Goal: Information Seeking & Learning: Check status

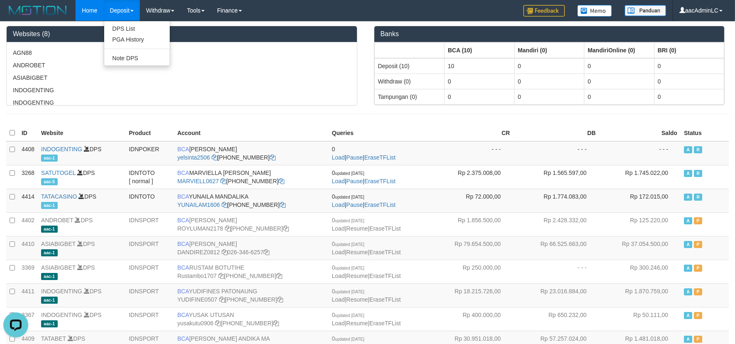
click at [122, 15] on link "Deposit" at bounding box center [122, 10] width 36 height 21
click at [119, 7] on link "Deposit" at bounding box center [122, 10] width 36 height 21
click at [130, 37] on link "PGA History" at bounding box center [137, 39] width 66 height 11
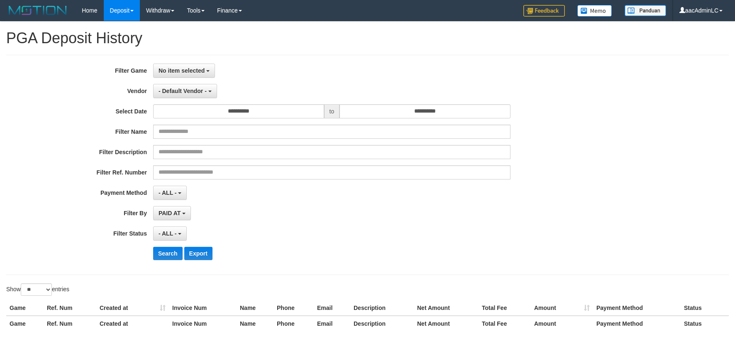
select select
select select "**"
click at [328, 216] on div "PAID AT PAID AT CREATED AT" at bounding box center [331, 213] width 357 height 14
click at [179, 72] on span "No item selected" at bounding box center [182, 70] width 46 height 7
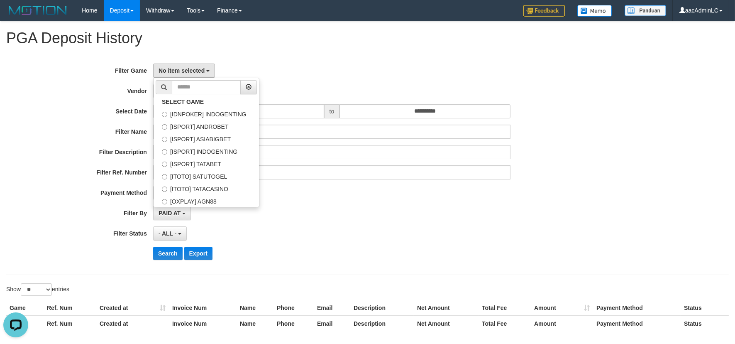
click at [492, 232] on div "- ALL - SELECT ALL - ALL - SELECT STATUS PENDING/UNPAID PAID CANCELED EXPIRED" at bounding box center [331, 233] width 357 height 14
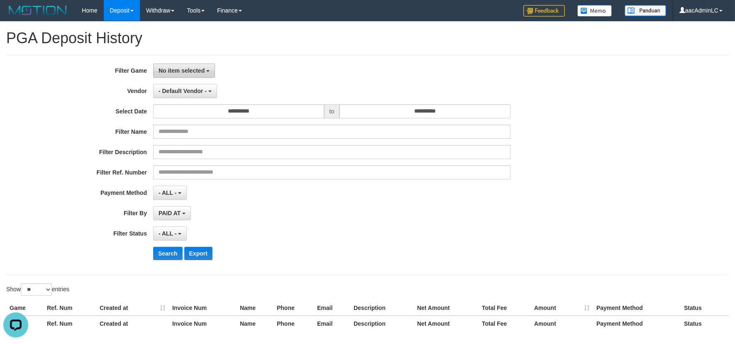
click at [188, 69] on span "No item selected" at bounding box center [182, 70] width 46 height 7
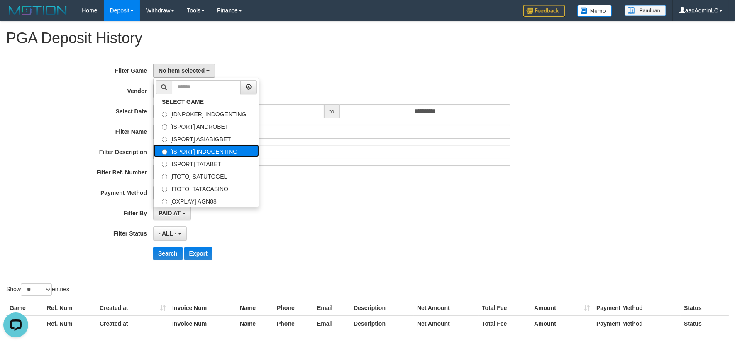
click at [214, 146] on label "[ISPORT] INDOGENTING" at bounding box center [206, 150] width 105 height 12
select select "***"
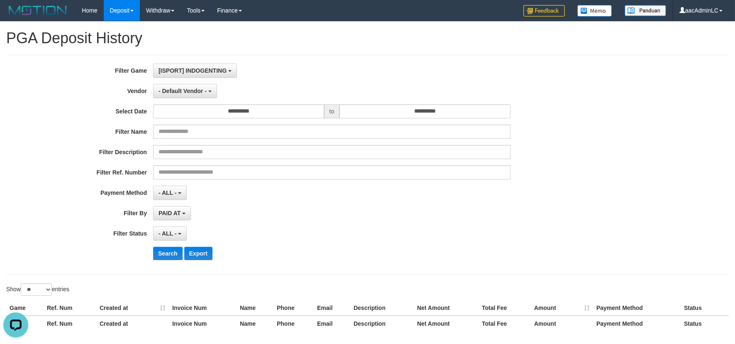
click at [333, 159] on div "**********" at bounding box center [306, 165] width 613 height 203
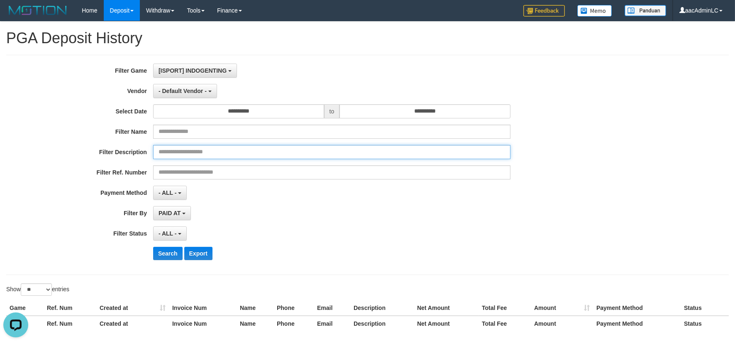
click at [333, 154] on input "text" at bounding box center [331, 152] width 357 height 14
click at [240, 149] on input "text" at bounding box center [331, 152] width 357 height 14
paste input "*********"
type input "*********"
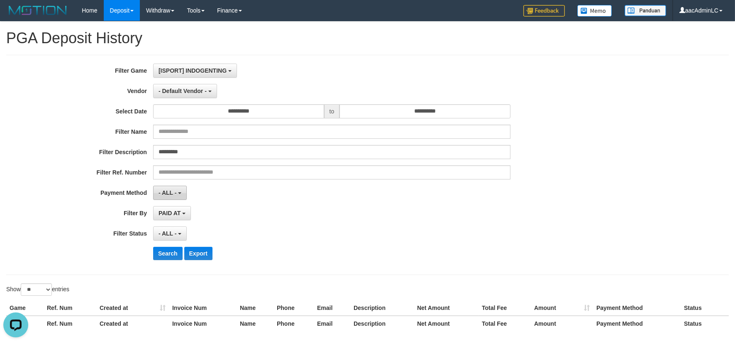
click at [172, 188] on button "- ALL -" at bounding box center [170, 193] width 34 height 14
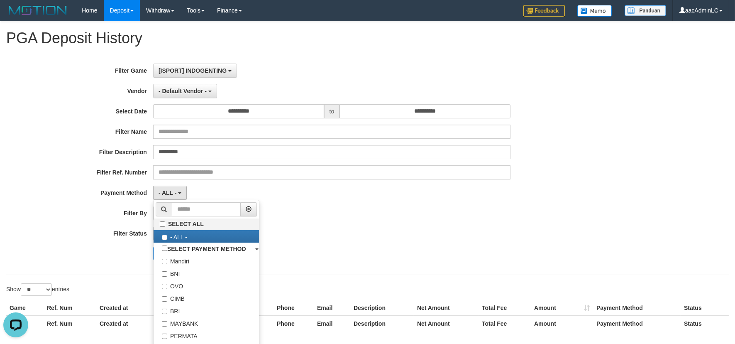
click at [338, 193] on div "- ALL - SELECT ALL - ALL - SELECT PAYMENT METHOD Mandiri BNI OVO CIMB BRI MAYBA…" at bounding box center [331, 193] width 357 height 14
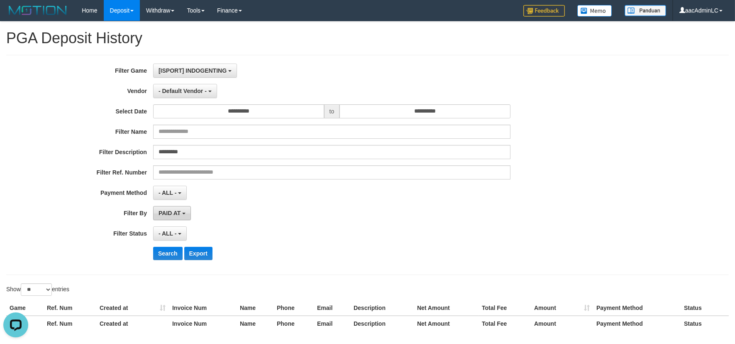
click at [164, 210] on span "PAID AT" at bounding box center [170, 213] width 22 height 7
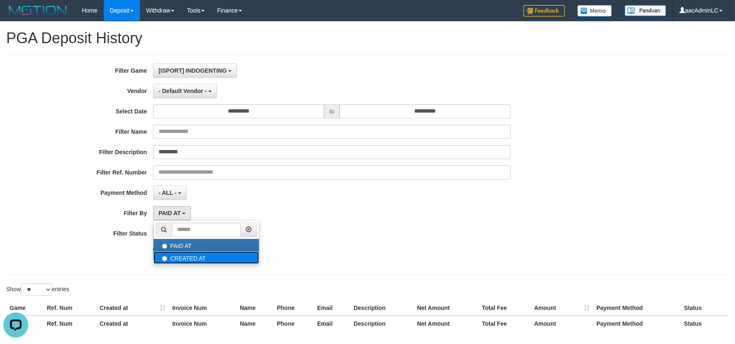
click at [186, 254] on label "CREATED AT" at bounding box center [206, 257] width 105 height 12
select select "*"
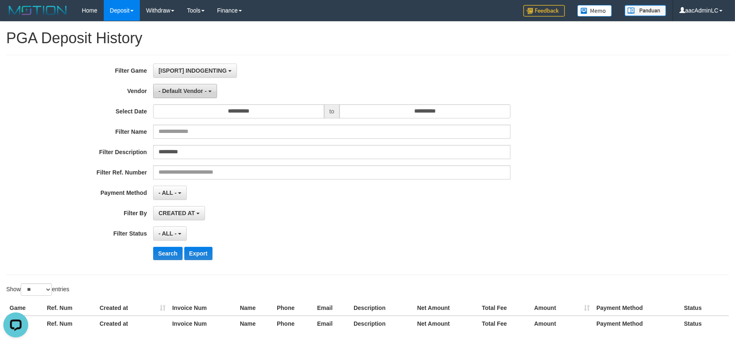
click at [179, 89] on span "- Default Vendor -" at bounding box center [183, 91] width 48 height 7
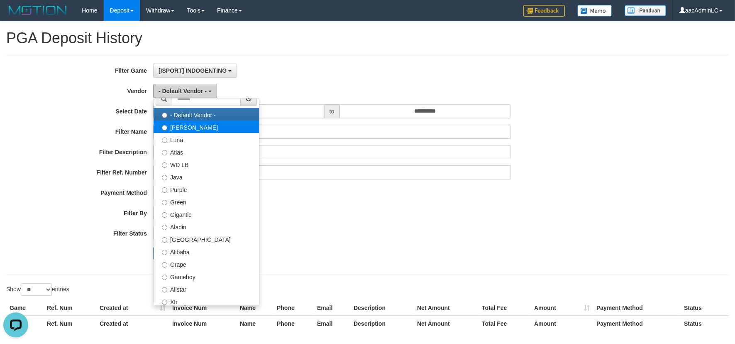
scroll to position [0, 0]
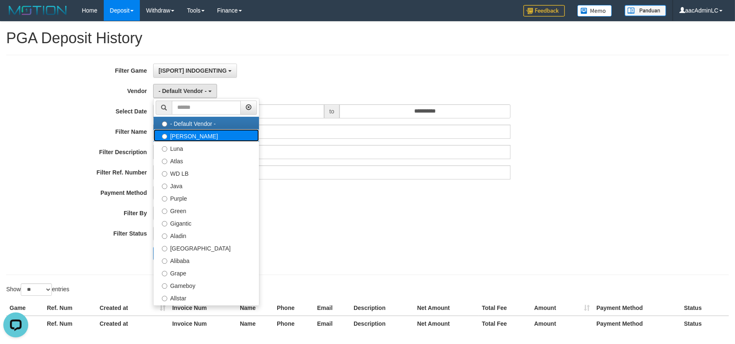
click at [216, 132] on label "[PERSON_NAME]" at bounding box center [206, 135] width 105 height 12
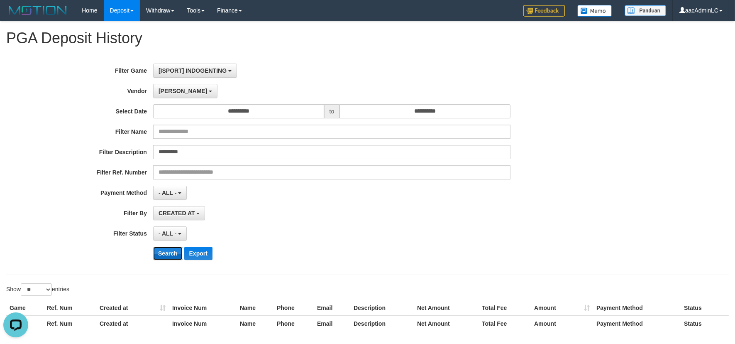
click at [163, 252] on button "Search" at bounding box center [167, 253] width 29 height 13
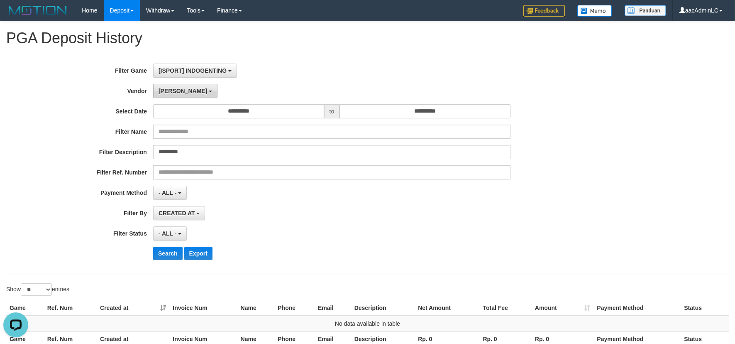
click at [172, 96] on button "[PERSON_NAME]" at bounding box center [185, 91] width 64 height 14
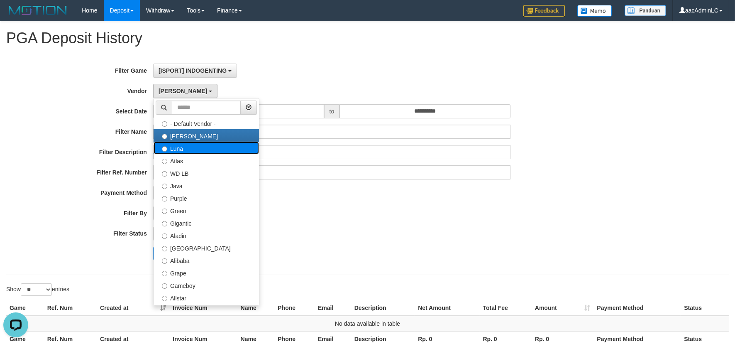
click at [172, 147] on label "Luna" at bounding box center [206, 148] width 105 height 12
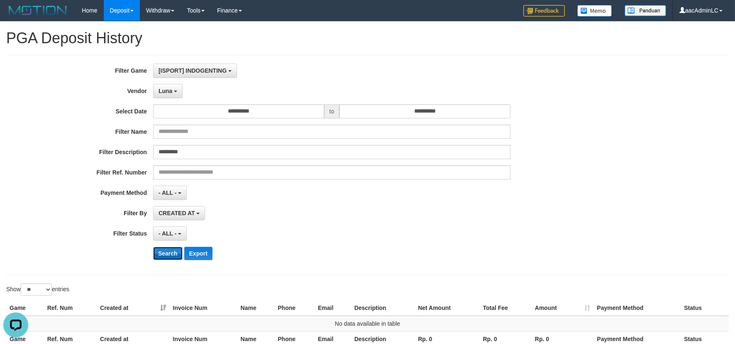
click at [163, 249] on button "Search" at bounding box center [167, 253] width 29 height 13
click at [168, 91] on span "Luna" at bounding box center [166, 91] width 14 height 7
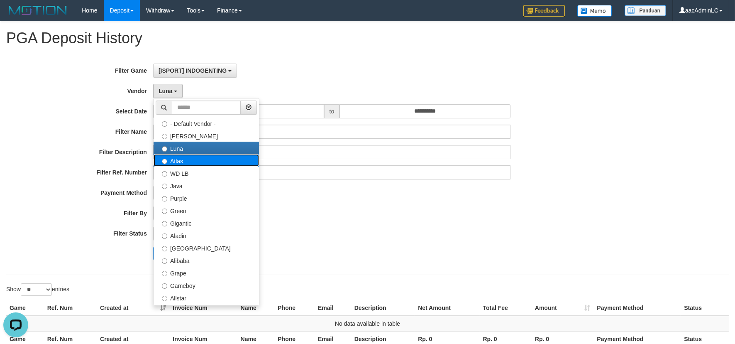
click at [177, 156] on label "Atlas" at bounding box center [206, 160] width 105 height 12
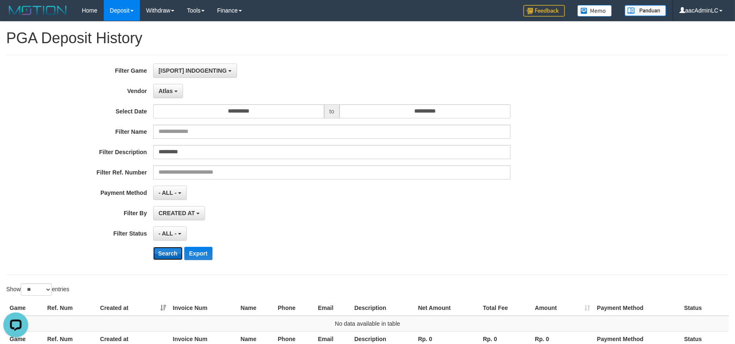
click at [169, 258] on button "Search" at bounding box center [167, 253] width 29 height 13
click at [162, 93] on span "Atlas" at bounding box center [166, 91] width 14 height 7
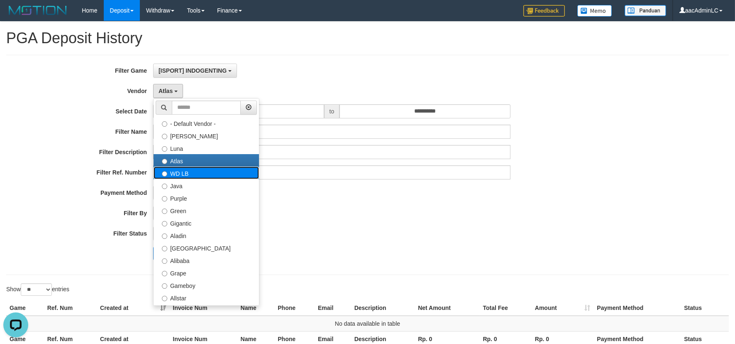
click at [190, 167] on label "WD LB" at bounding box center [206, 172] width 105 height 12
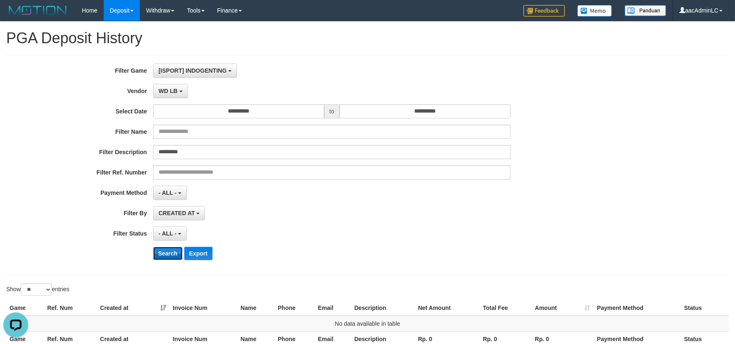
click at [176, 248] on button "Search" at bounding box center [167, 253] width 29 height 13
click at [177, 91] on span "WD LB" at bounding box center [168, 91] width 19 height 7
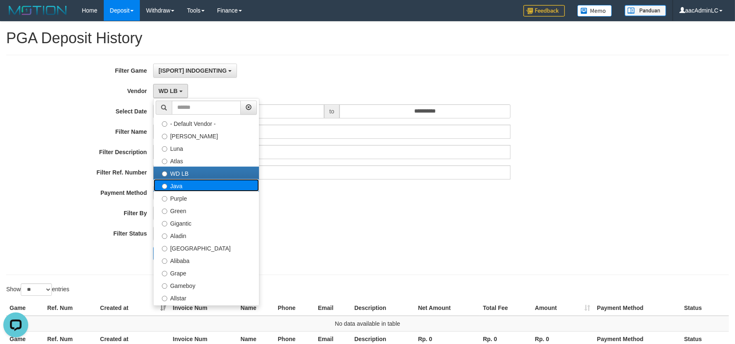
click at [184, 187] on label "Java" at bounding box center [206, 185] width 105 height 12
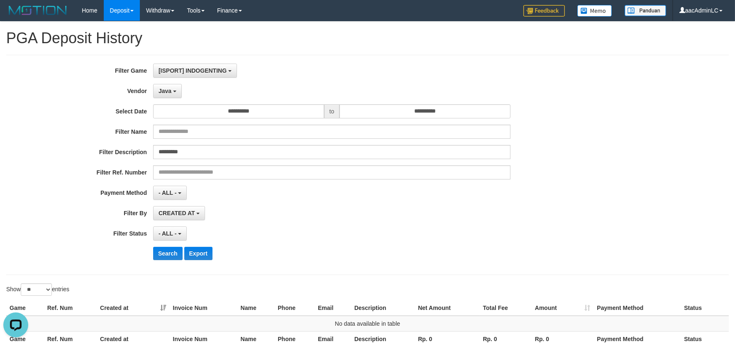
click at [164, 246] on div "**********" at bounding box center [306, 165] width 613 height 203
click at [164, 251] on button "Search" at bounding box center [167, 253] width 29 height 13
click at [164, 93] on span "Java" at bounding box center [165, 91] width 13 height 7
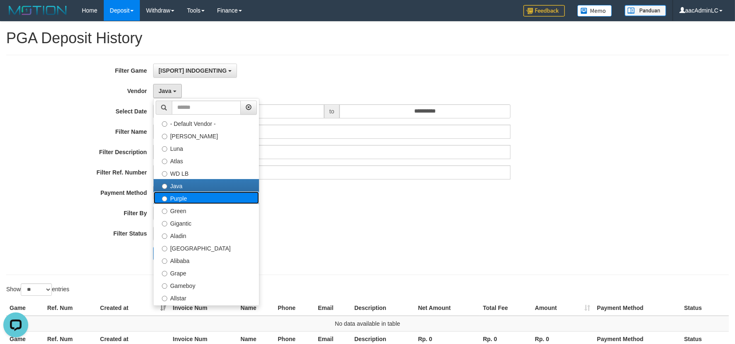
click at [186, 200] on label "Purple" at bounding box center [206, 197] width 105 height 12
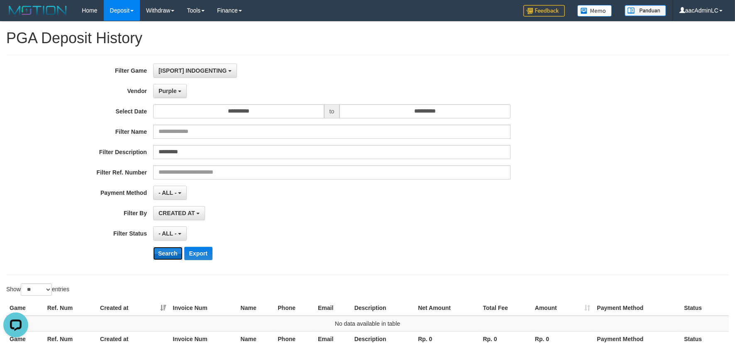
click at [162, 250] on button "Search" at bounding box center [167, 253] width 29 height 13
click at [167, 96] on button "Purple" at bounding box center [170, 91] width 34 height 14
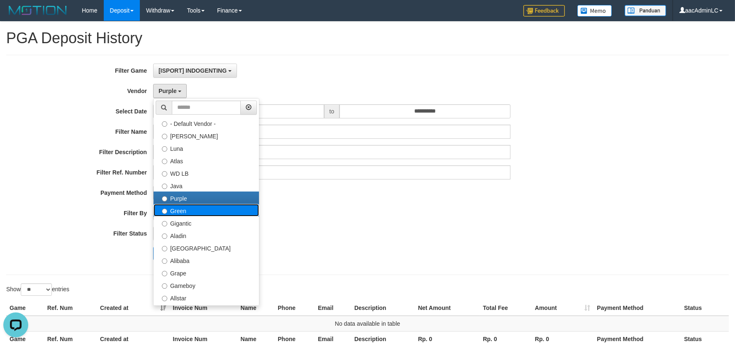
click at [180, 210] on label "Green" at bounding box center [206, 210] width 105 height 12
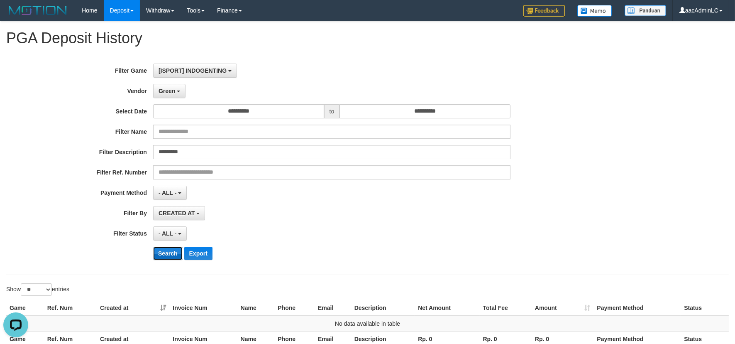
click at [165, 255] on button "Search" at bounding box center [167, 253] width 29 height 13
click at [160, 89] on span "Green" at bounding box center [167, 91] width 17 height 7
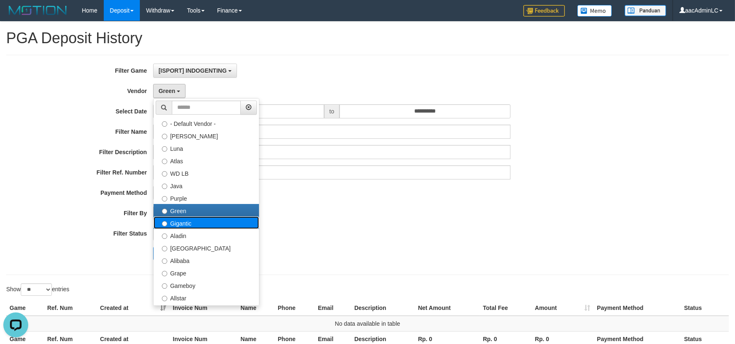
click at [169, 221] on label "Gigantic" at bounding box center [206, 222] width 105 height 12
select select "**********"
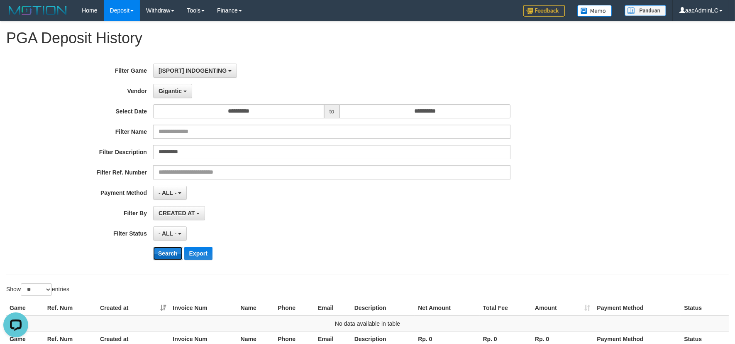
click at [164, 257] on button "Search" at bounding box center [167, 253] width 29 height 13
click at [168, 94] on button "Gigantic" at bounding box center [172, 91] width 39 height 14
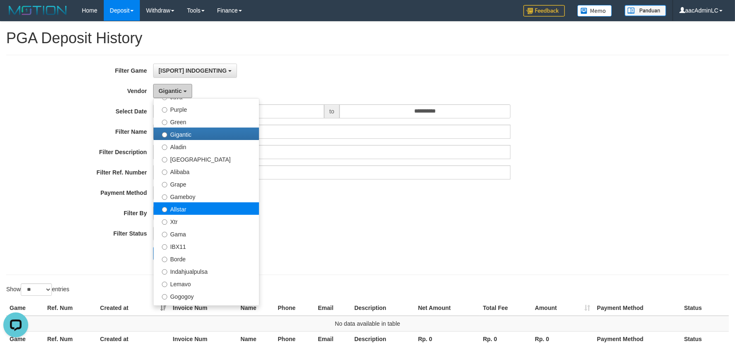
scroll to position [92, 0]
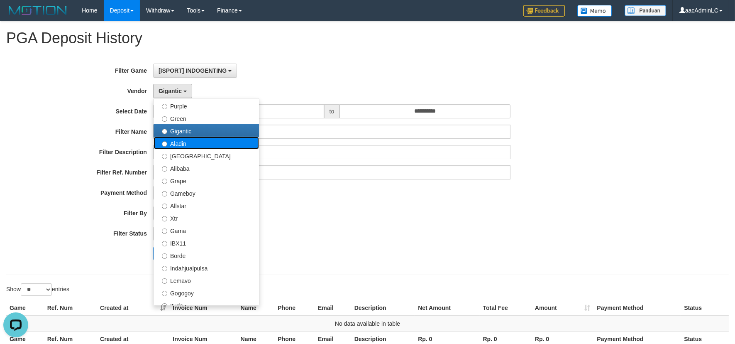
click at [179, 143] on label "Aladin" at bounding box center [206, 143] width 105 height 12
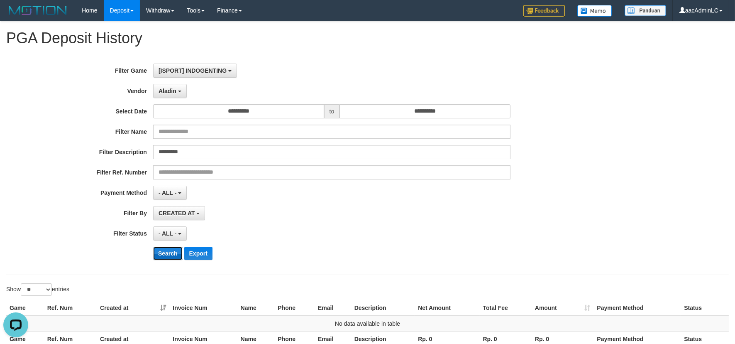
click at [172, 253] on button "Search" at bounding box center [167, 253] width 29 height 13
click at [169, 89] on span "Aladin" at bounding box center [168, 91] width 18 height 7
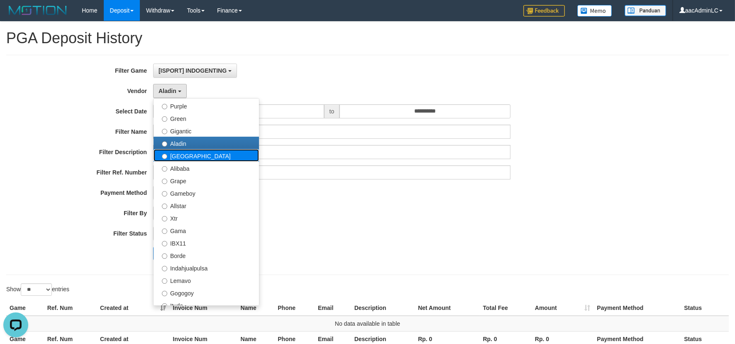
click at [176, 159] on label "[GEOGRAPHIC_DATA]" at bounding box center [206, 155] width 105 height 12
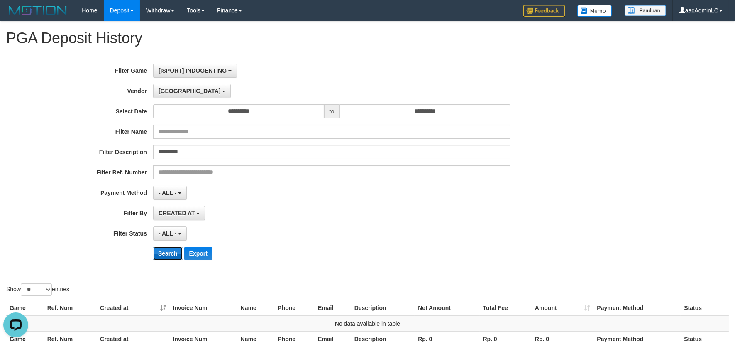
click at [160, 252] on button "Search" at bounding box center [167, 253] width 29 height 13
click at [165, 89] on span "[GEOGRAPHIC_DATA]" at bounding box center [190, 91] width 62 height 7
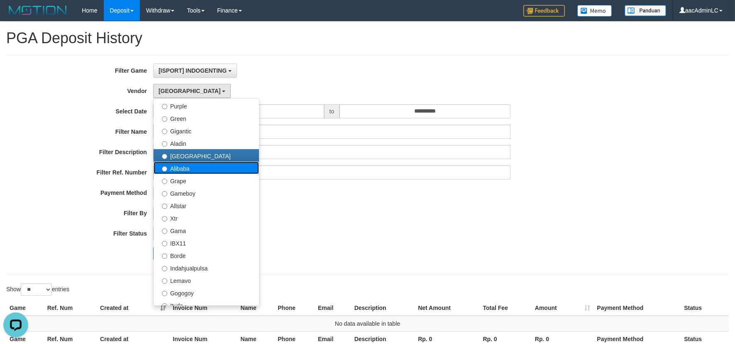
click at [175, 169] on label "Alibaba" at bounding box center [206, 168] width 105 height 12
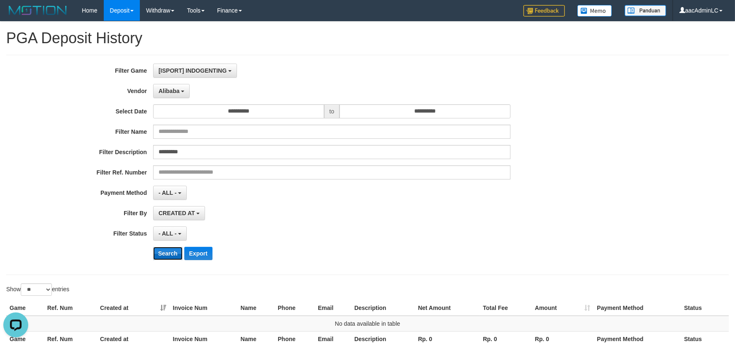
click at [168, 251] on button "Search" at bounding box center [167, 253] width 29 height 13
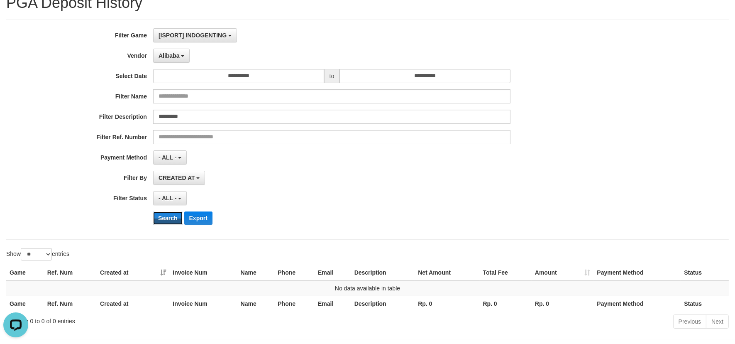
scroll to position [0, 0]
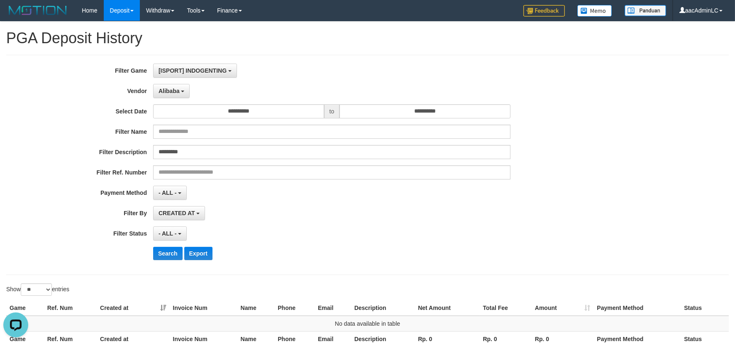
click at [173, 98] on div "**********" at bounding box center [306, 165] width 613 height 203
click at [173, 96] on button "Alibaba" at bounding box center [171, 91] width 37 height 14
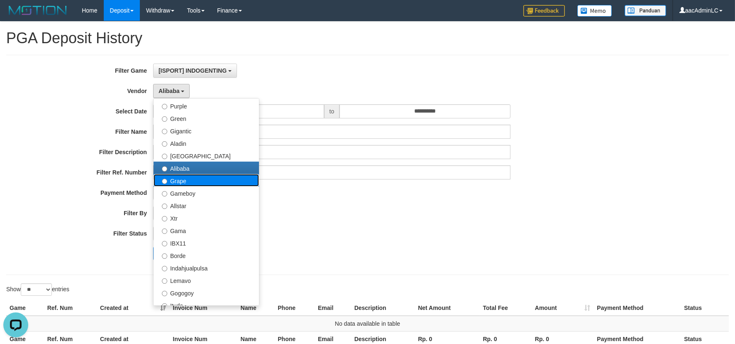
click at [172, 178] on label "Grape" at bounding box center [206, 180] width 105 height 12
select select "**********"
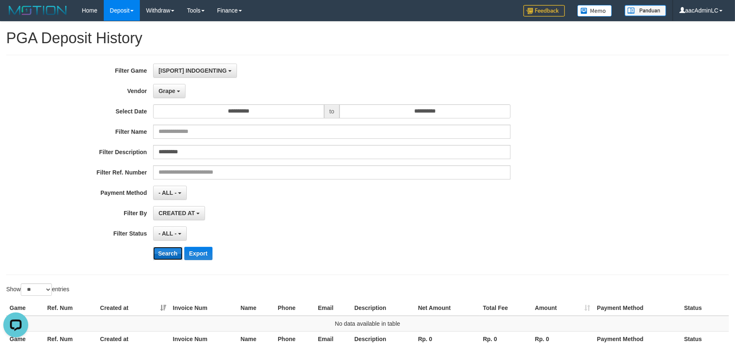
click at [169, 255] on button "Search" at bounding box center [167, 253] width 29 height 13
click at [159, 90] on span "Grape" at bounding box center [167, 91] width 17 height 7
click at [169, 252] on button "Search" at bounding box center [167, 253] width 29 height 13
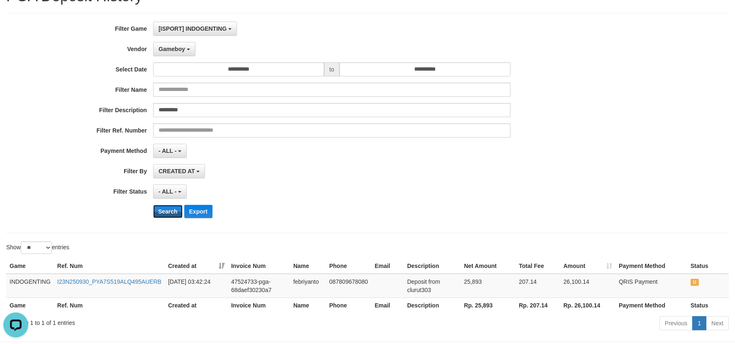
scroll to position [77, 0]
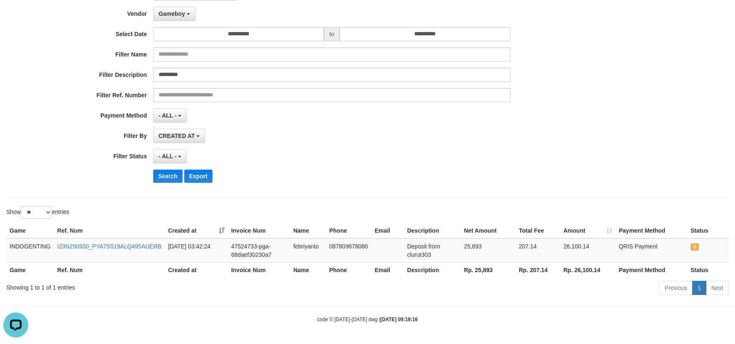
click at [345, 149] on div "- ALL - SELECT ALL - ALL - SELECT STATUS PENDING/UNPAID PAID CANCELED EXPIRED" at bounding box center [331, 156] width 357 height 14
click at [284, 174] on div "Search Export" at bounding box center [383, 175] width 460 height 13
click at [174, 14] on span "Gameboy" at bounding box center [172, 13] width 27 height 7
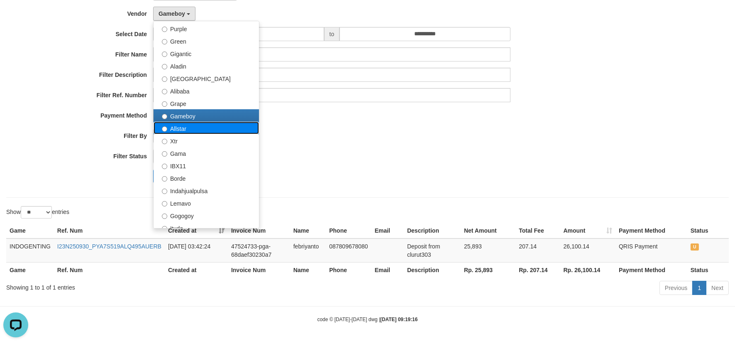
click at [183, 125] on label "Allstar" at bounding box center [206, 128] width 105 height 12
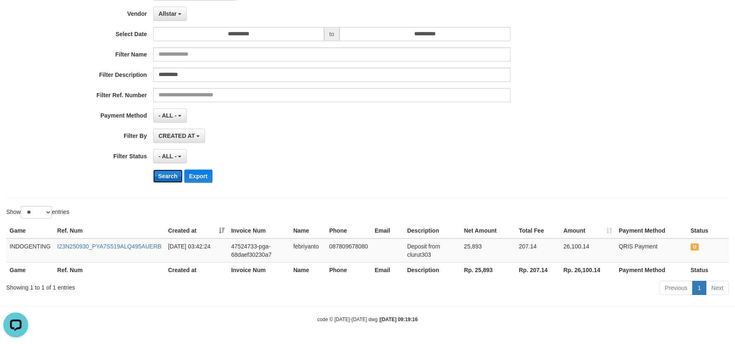
click at [165, 179] on button "Search" at bounding box center [167, 175] width 29 height 13
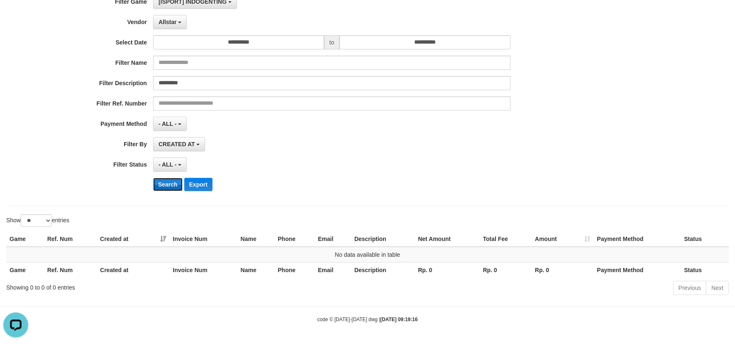
scroll to position [69, 0]
click at [171, 25] on button "Allstar" at bounding box center [170, 22] width 34 height 14
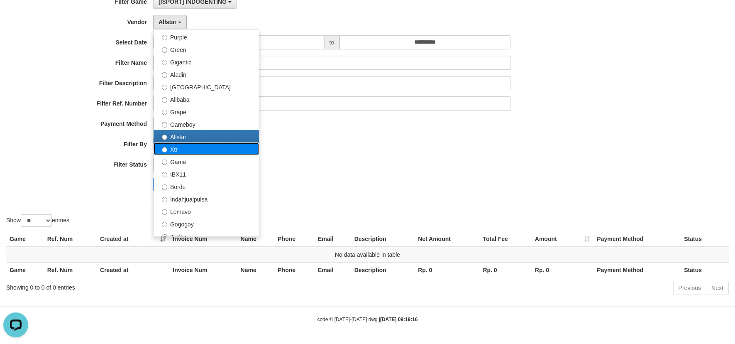
click at [177, 147] on label "Xtr" at bounding box center [206, 148] width 105 height 12
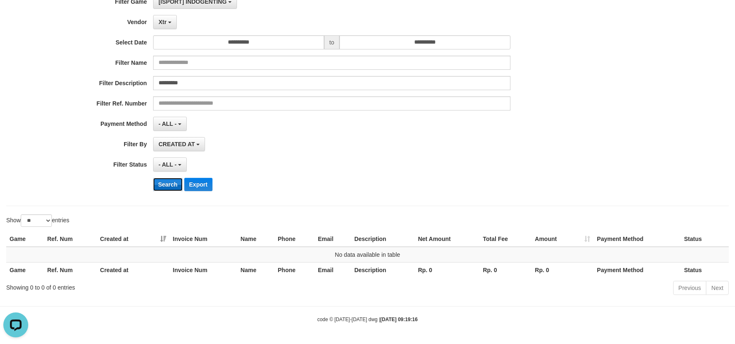
click at [164, 184] on button "Search" at bounding box center [167, 184] width 29 height 13
click at [166, 24] on button "Xtr" at bounding box center [165, 22] width 24 height 14
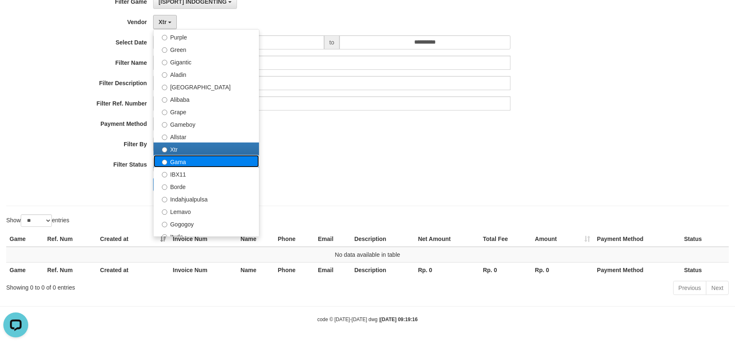
click at [168, 159] on label "Gama" at bounding box center [206, 161] width 105 height 12
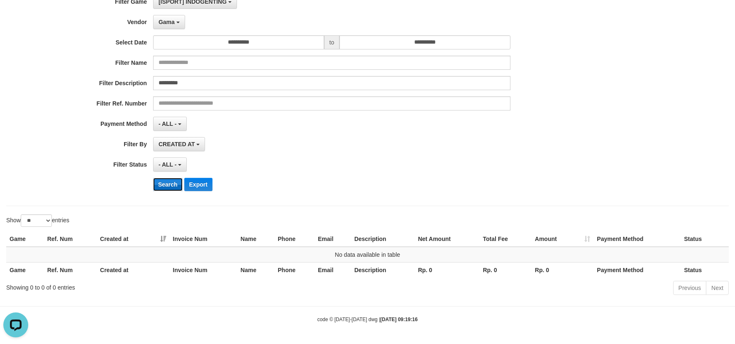
click at [169, 183] on button "Search" at bounding box center [167, 184] width 29 height 13
click at [173, 21] on span "Gama" at bounding box center [167, 22] width 16 height 7
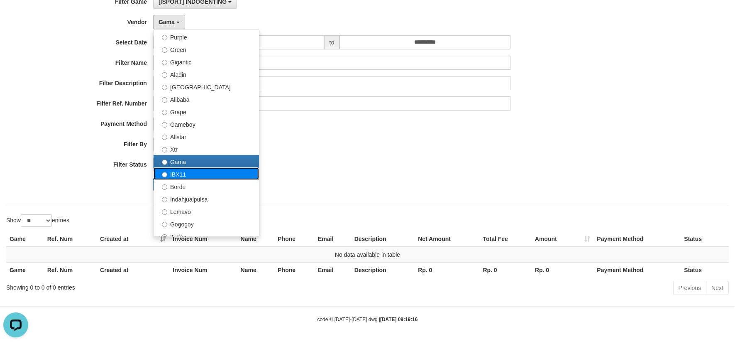
click at [188, 169] on label "IBX11" at bounding box center [206, 173] width 105 height 12
select select "**********"
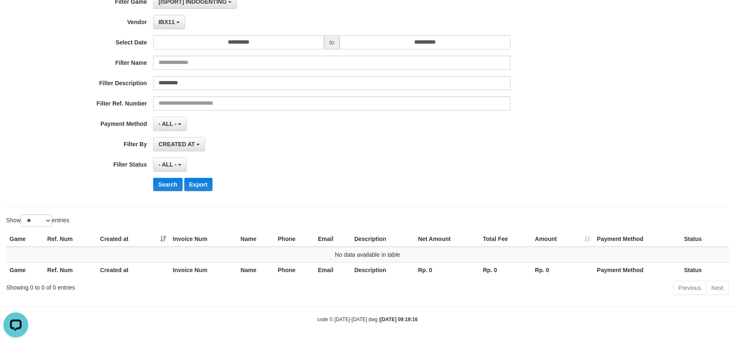
click at [174, 191] on div "**********" at bounding box center [306, 96] width 613 height 203
click at [172, 186] on button "Search" at bounding box center [167, 184] width 29 height 13
click at [163, 22] on span "IBX11" at bounding box center [167, 22] width 16 height 7
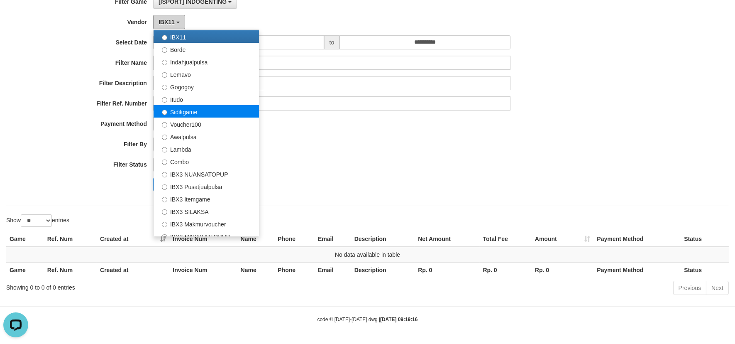
scroll to position [230, 0]
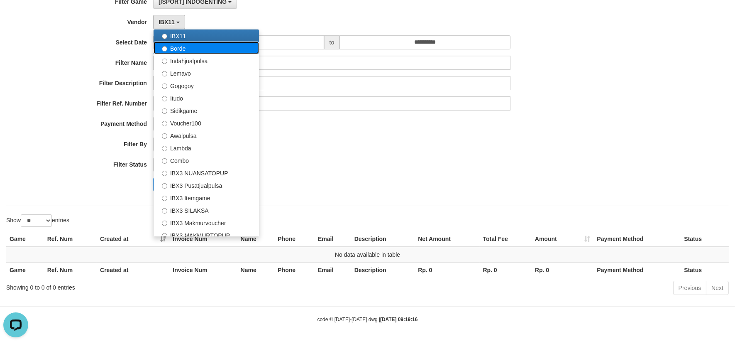
click at [171, 43] on label "Borde" at bounding box center [206, 48] width 105 height 12
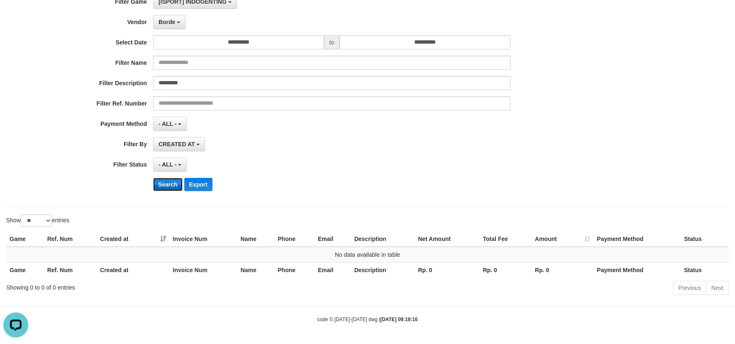
click at [162, 184] on button "Search" at bounding box center [167, 184] width 29 height 13
click at [167, 22] on span "Borde" at bounding box center [167, 22] width 17 height 7
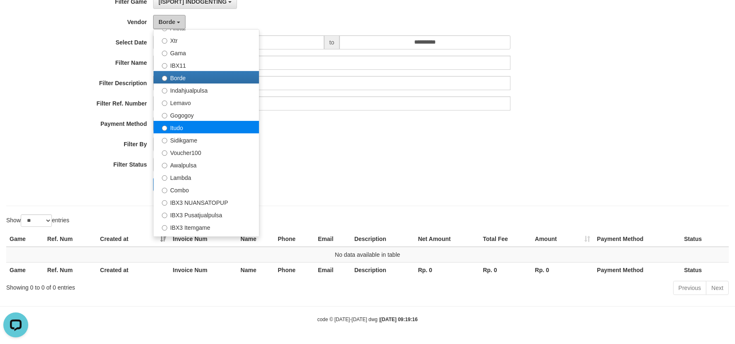
scroll to position [184, 0]
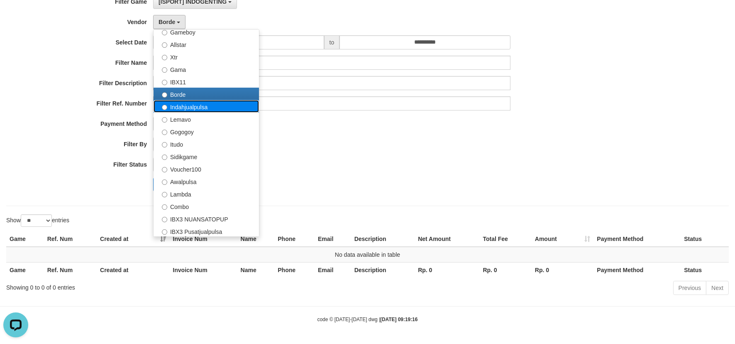
click at [184, 106] on label "Indahjualpulsa" at bounding box center [206, 106] width 105 height 12
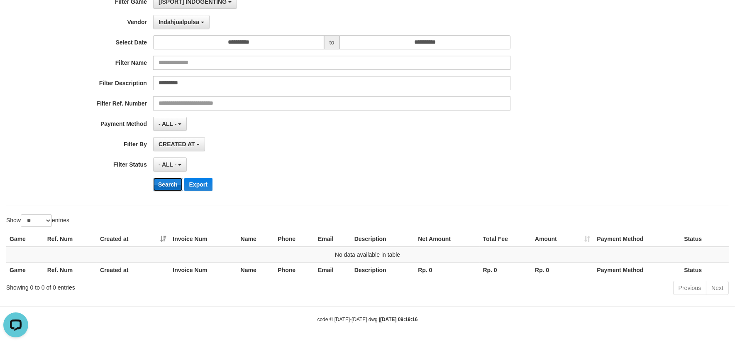
click at [177, 187] on button "Search" at bounding box center [167, 184] width 29 height 13
click at [184, 27] on button "Indahjualpulsa" at bounding box center [181, 22] width 56 height 14
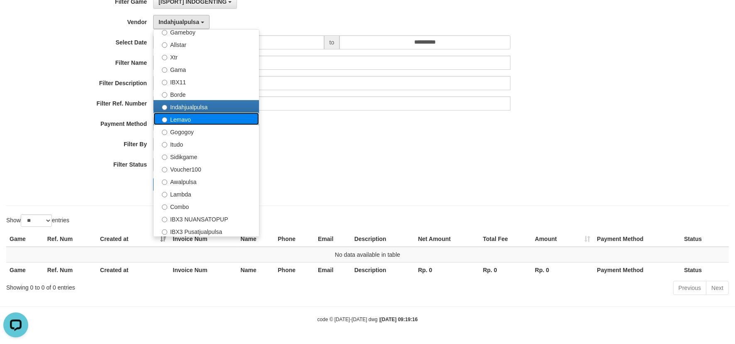
click at [191, 116] on label "Lemavo" at bounding box center [206, 119] width 105 height 12
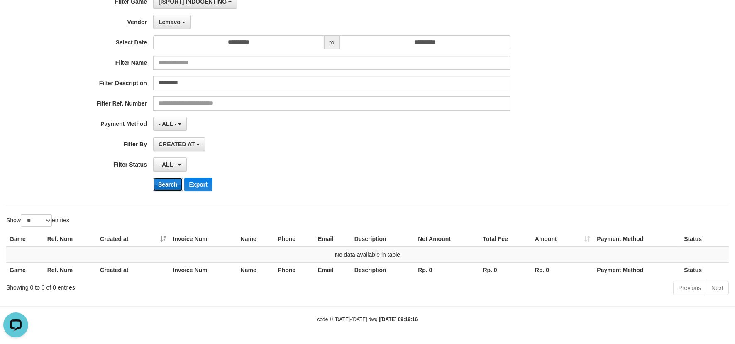
click at [175, 181] on button "Search" at bounding box center [167, 184] width 29 height 13
click at [175, 25] on button "Lemavo" at bounding box center [172, 22] width 38 height 14
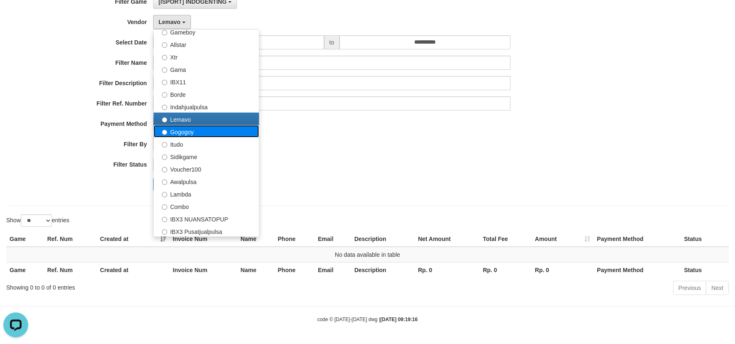
click at [175, 132] on label "Gogogoy" at bounding box center [206, 131] width 105 height 12
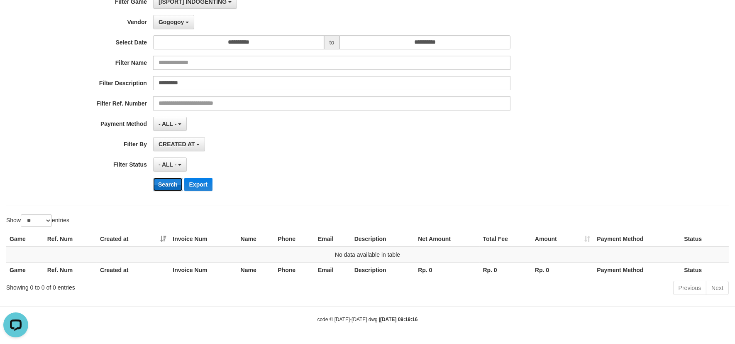
click at [167, 183] on button "Search" at bounding box center [167, 184] width 29 height 13
click at [176, 22] on span "Gogogoy" at bounding box center [171, 22] width 25 height 7
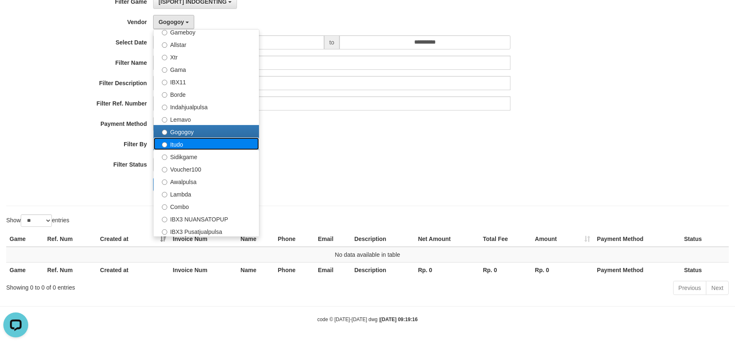
click at [181, 142] on label "Itudo" at bounding box center [206, 143] width 105 height 12
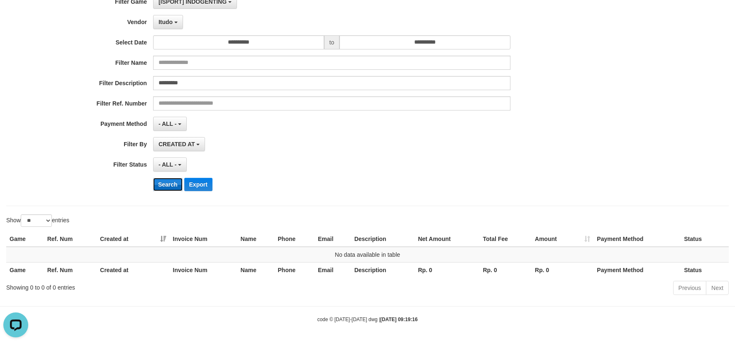
click at [169, 184] on button "Search" at bounding box center [167, 184] width 29 height 13
click at [174, 22] on button "Itudo" at bounding box center [168, 22] width 30 height 14
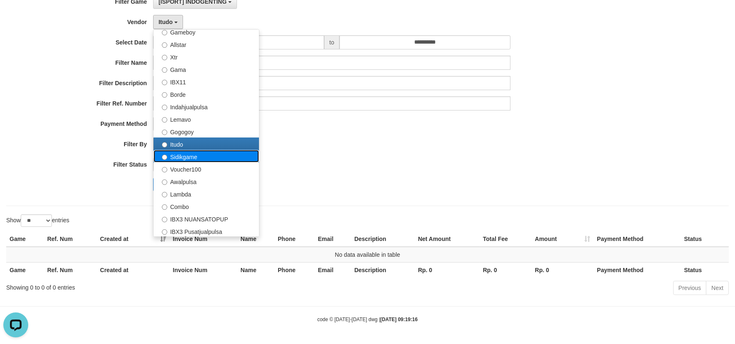
click at [188, 157] on label "Sidikgame" at bounding box center [206, 156] width 105 height 12
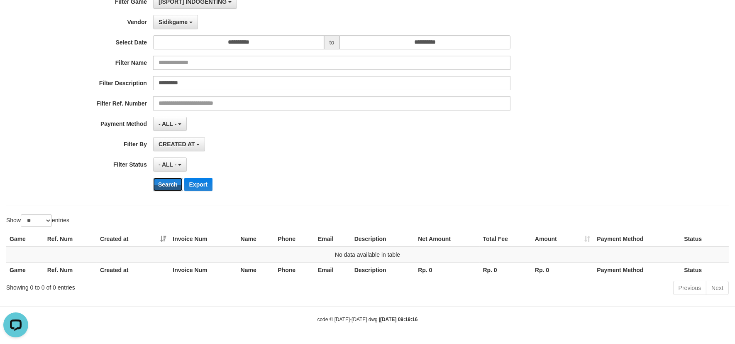
drag, startPoint x: 169, startPoint y: 179, endPoint x: 167, endPoint y: 175, distance: 4.7
click at [168, 179] on button "Search" at bounding box center [167, 184] width 29 height 13
click at [172, 23] on span "Sidikgame" at bounding box center [173, 22] width 29 height 7
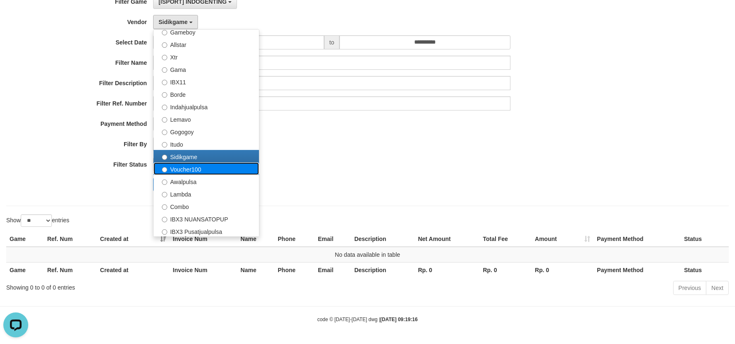
click at [181, 164] on label "Voucher100" at bounding box center [206, 168] width 105 height 12
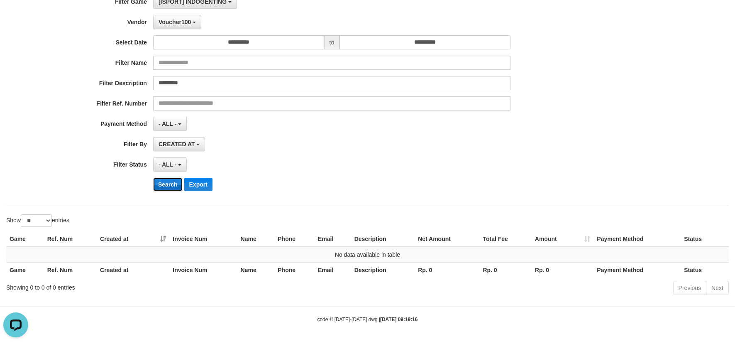
drag, startPoint x: 174, startPoint y: 181, endPoint x: 169, endPoint y: 184, distance: 6.0
click at [174, 181] on button "Search" at bounding box center [167, 184] width 29 height 13
click at [175, 22] on span "Voucher100" at bounding box center [175, 22] width 32 height 7
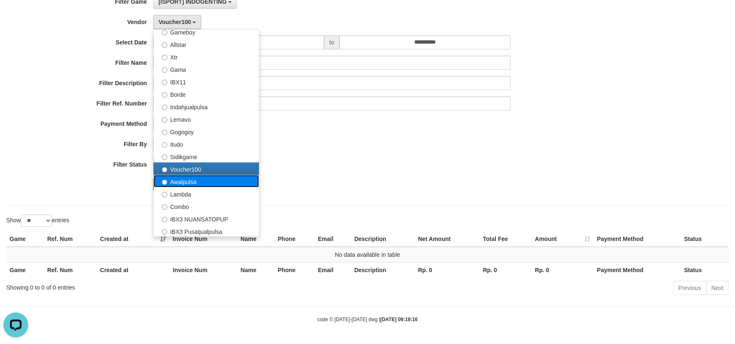
click at [171, 180] on label "Awalpulsa" at bounding box center [206, 181] width 105 height 12
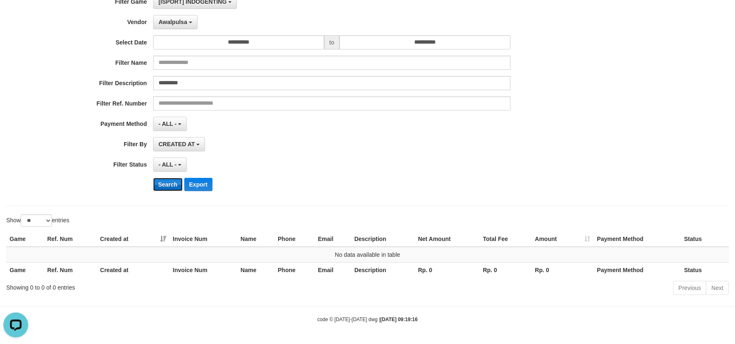
click at [167, 184] on button "Search" at bounding box center [167, 184] width 29 height 13
click at [172, 20] on span "Awalpulsa" at bounding box center [173, 22] width 29 height 7
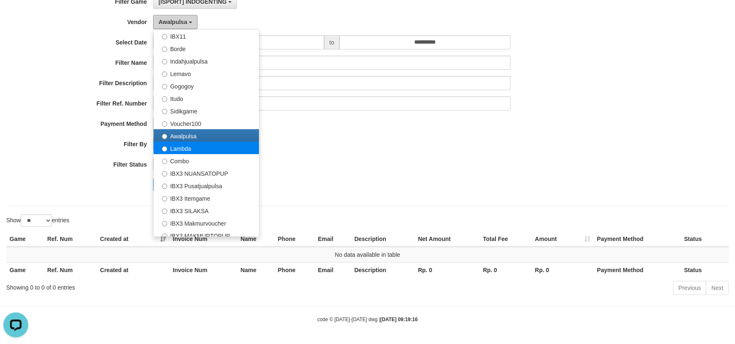
scroll to position [230, 0]
click at [183, 147] on label "Lambda" at bounding box center [206, 147] width 105 height 12
select select "**********"
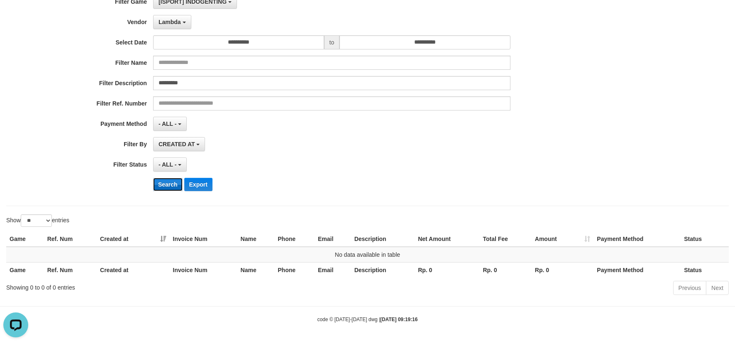
click at [171, 187] on button "Search" at bounding box center [167, 184] width 29 height 13
click at [175, 21] on span "Lambda" at bounding box center [170, 22] width 22 height 7
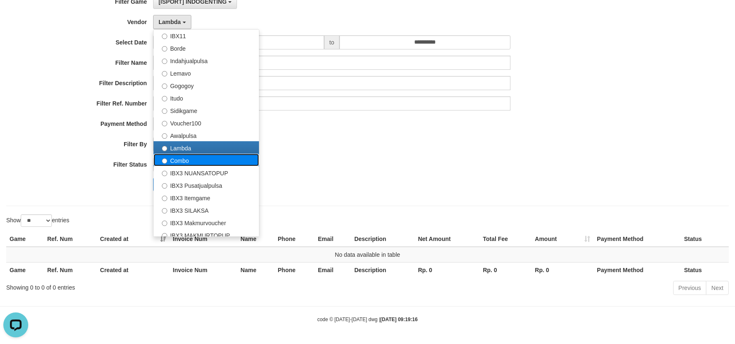
click at [181, 154] on label "Combo" at bounding box center [206, 160] width 105 height 12
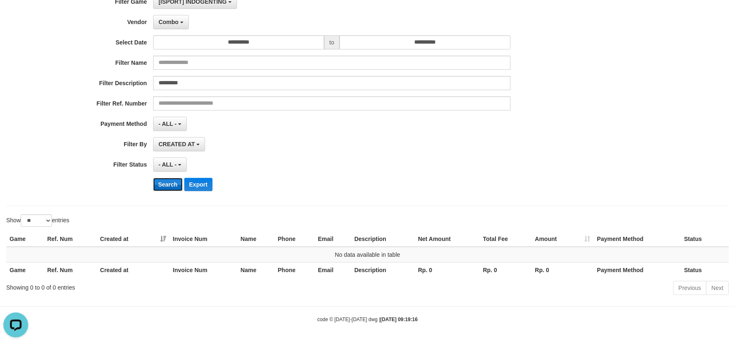
click at [171, 185] on button "Search" at bounding box center [167, 184] width 29 height 13
click at [180, 26] on button "Combo" at bounding box center [171, 22] width 36 height 14
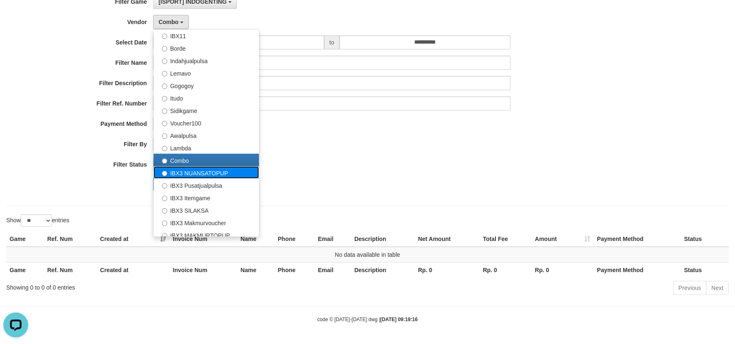
click at [180, 169] on label "IBX3 NUANSATOPUP" at bounding box center [206, 172] width 105 height 12
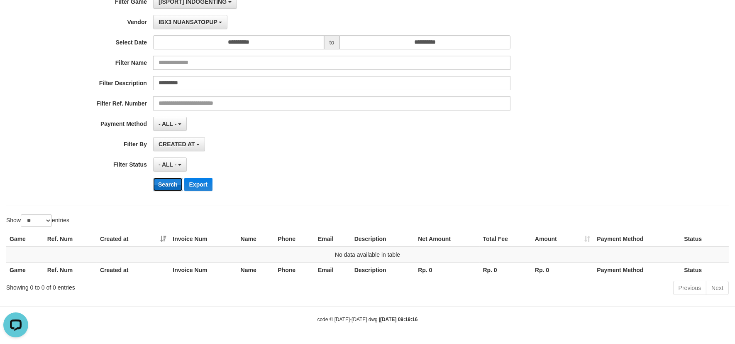
click at [169, 186] on button "Search" at bounding box center [167, 184] width 29 height 13
click at [182, 19] on span "IBX3 NUANSATOPUP" at bounding box center [188, 22] width 59 height 7
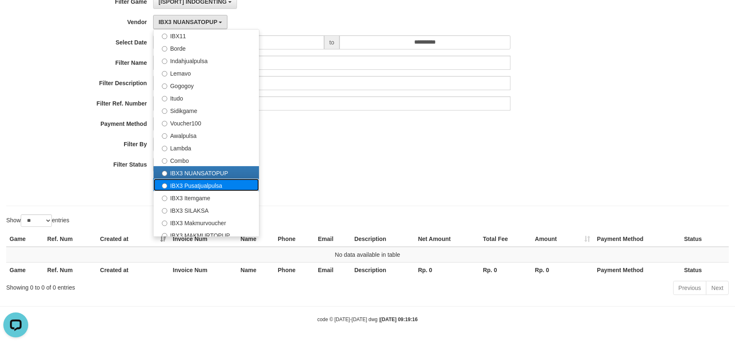
click at [175, 179] on label "IBX3 Pusatjualpulsa" at bounding box center [206, 185] width 105 height 12
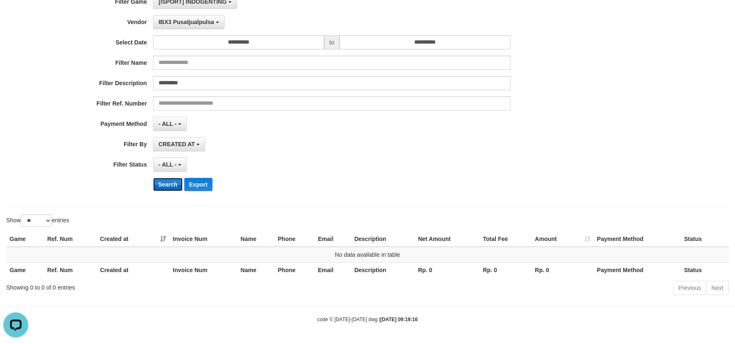
click at [168, 184] on button "Search" at bounding box center [167, 184] width 29 height 13
click at [178, 20] on span "IBX3 Pusatjualpulsa" at bounding box center [187, 22] width 56 height 7
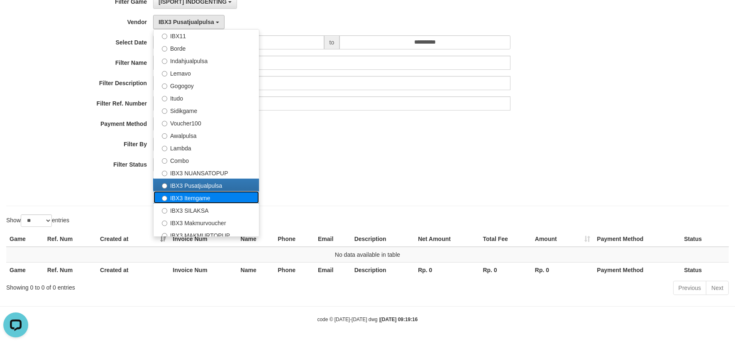
click at [183, 192] on label "IBX3 Itemgame" at bounding box center [206, 197] width 105 height 12
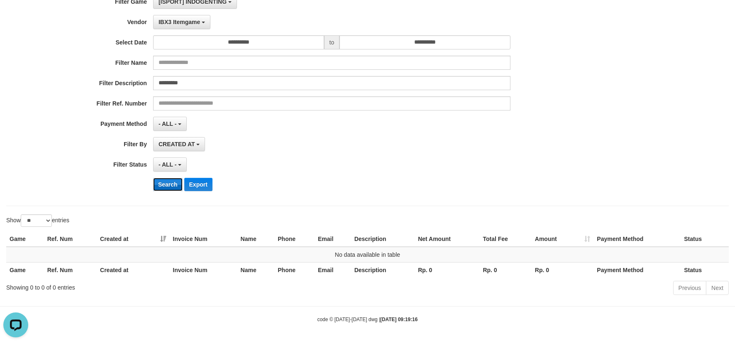
click at [168, 185] on button "Search" at bounding box center [167, 184] width 29 height 13
click at [181, 19] on span "IBX3 Itemgame" at bounding box center [180, 22] width 42 height 7
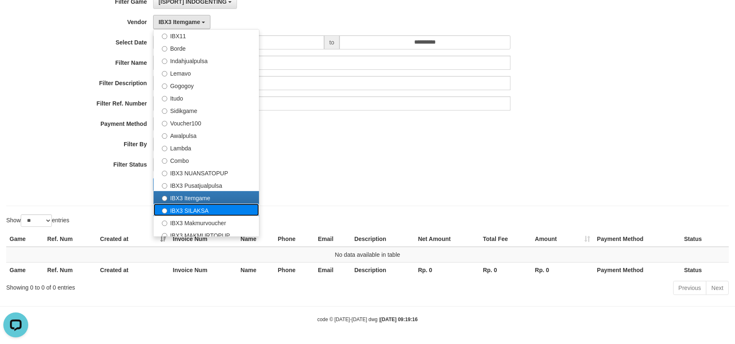
click at [176, 208] on label "IBX3 SILAKSA" at bounding box center [206, 209] width 105 height 12
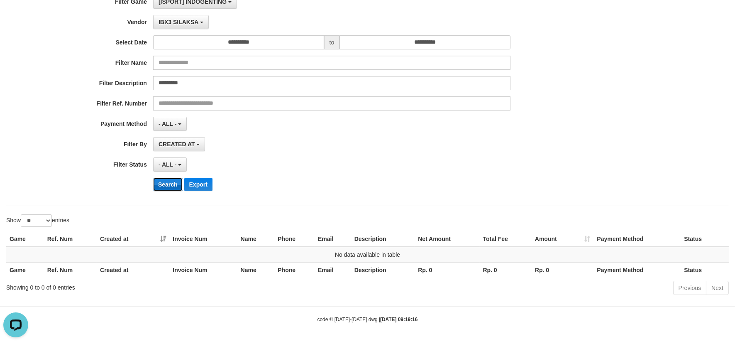
click at [169, 184] on button "Search" at bounding box center [167, 184] width 29 height 13
click at [176, 23] on span "IBX3 SILAKSA" at bounding box center [179, 22] width 40 height 7
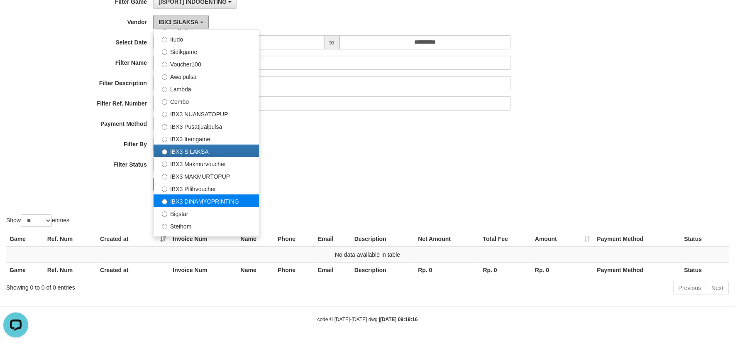
scroll to position [296, 0]
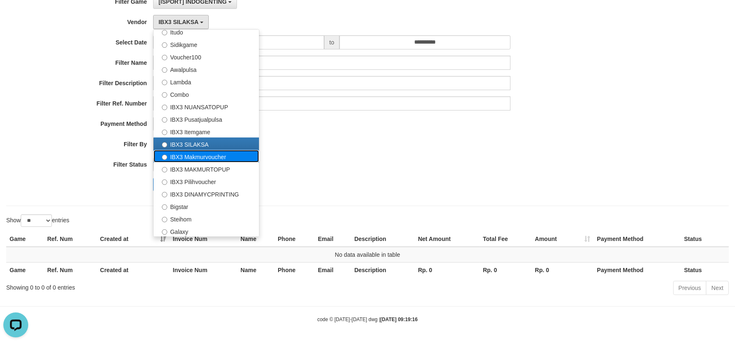
click at [188, 153] on label "IBX3 Makmurvoucher" at bounding box center [206, 156] width 105 height 12
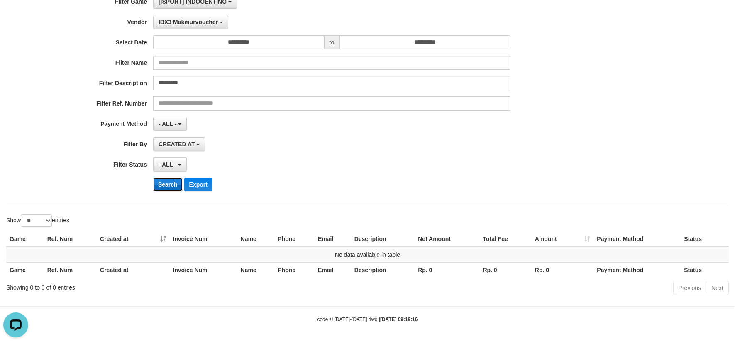
click at [167, 181] on button "Search" at bounding box center [167, 184] width 29 height 13
click at [183, 27] on button "IBX3 Makmurvoucher" at bounding box center [190, 22] width 75 height 14
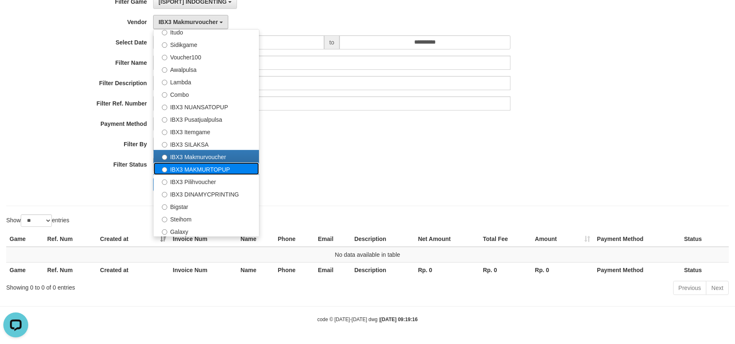
click at [184, 167] on label "IBX3 MAKMURTOPUP" at bounding box center [206, 168] width 105 height 12
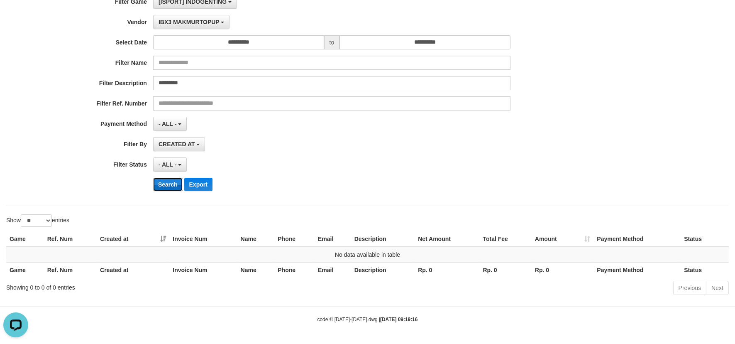
click at [170, 185] on button "Search" at bounding box center [167, 184] width 29 height 13
click at [181, 23] on span "IBX3 MAKMURTOPUP" at bounding box center [189, 22] width 61 height 7
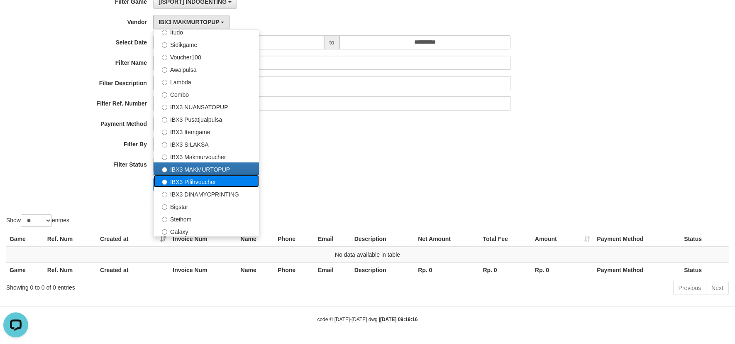
click at [180, 184] on label "IBX3 Pilihvoucher" at bounding box center [206, 181] width 105 height 12
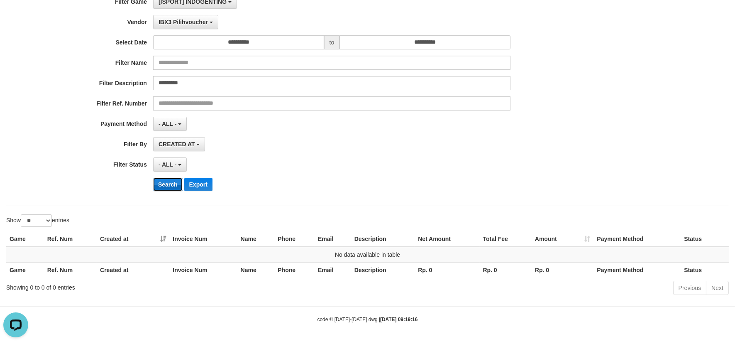
click at [171, 183] on button "Search" at bounding box center [167, 184] width 29 height 13
click at [181, 14] on div "**********" at bounding box center [306, 96] width 613 height 203
click at [183, 17] on button "IBX3 Pilihvoucher" at bounding box center [185, 22] width 65 height 14
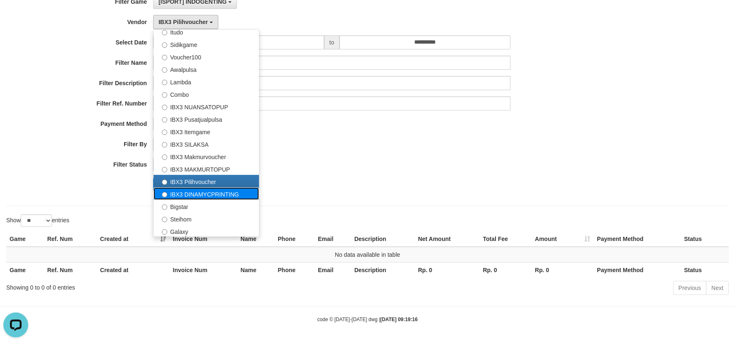
click at [184, 195] on label "IBX3 DINAMYCPRINTING" at bounding box center [206, 193] width 105 height 12
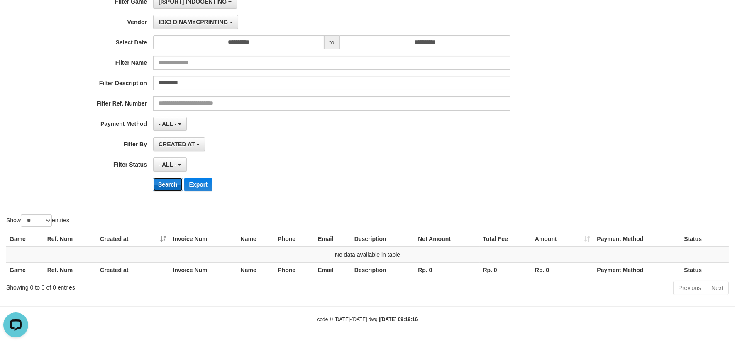
click at [163, 181] on button "Search" at bounding box center [167, 184] width 29 height 13
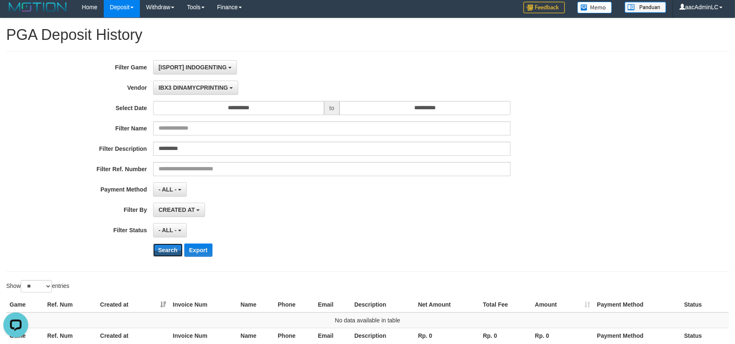
scroll to position [0, 0]
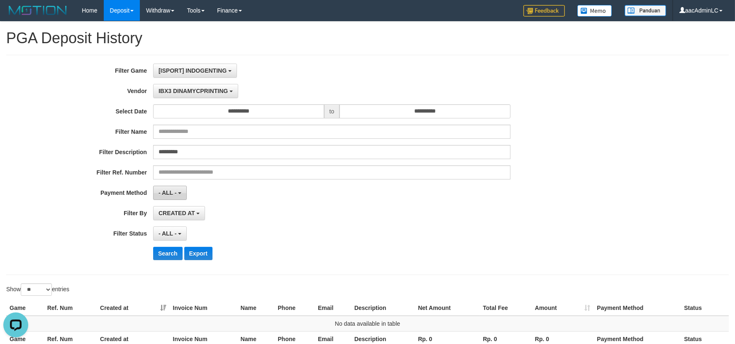
click at [176, 189] on button "- ALL -" at bounding box center [170, 193] width 34 height 14
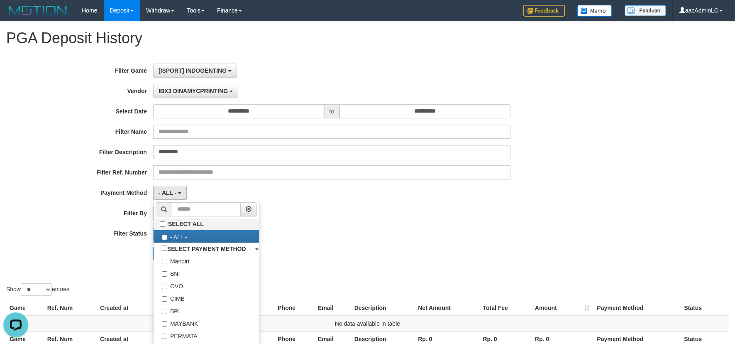
click at [293, 208] on div "CREATED AT PAID AT CREATED AT" at bounding box center [331, 213] width 357 height 14
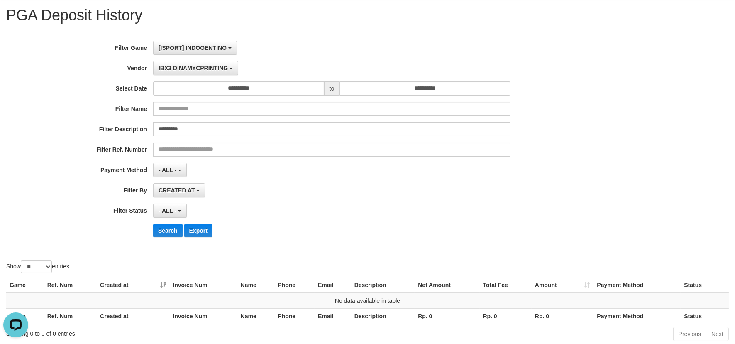
scroll to position [46, 0]
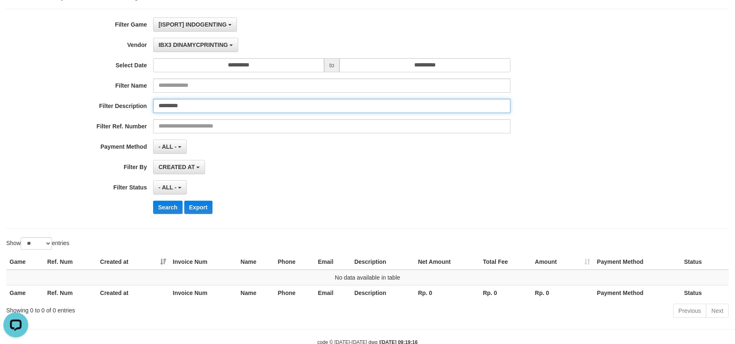
click at [201, 108] on input "*********" at bounding box center [331, 106] width 357 height 14
click at [190, 42] on span "IBX3 DINAMYCPRINTING" at bounding box center [193, 45] width 69 height 7
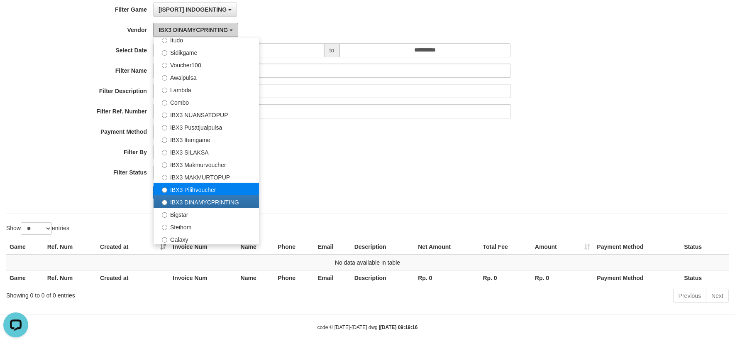
scroll to position [69, 0]
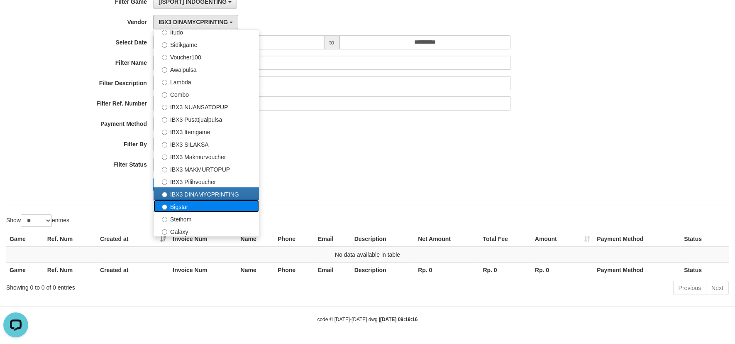
click at [190, 201] on label "Bigstar" at bounding box center [206, 206] width 105 height 12
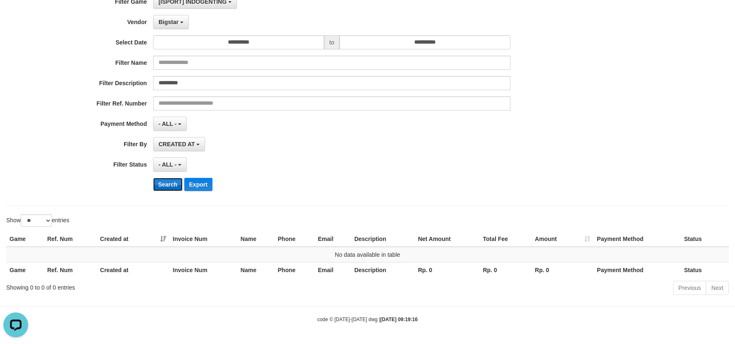
click at [165, 187] on button "Search" at bounding box center [167, 184] width 29 height 13
click at [179, 22] on button "Bigstar" at bounding box center [171, 22] width 36 height 14
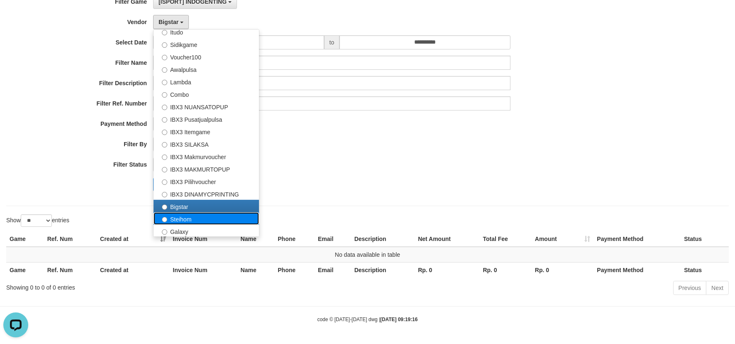
click at [198, 218] on label "Steihom" at bounding box center [206, 218] width 105 height 12
select select "**********"
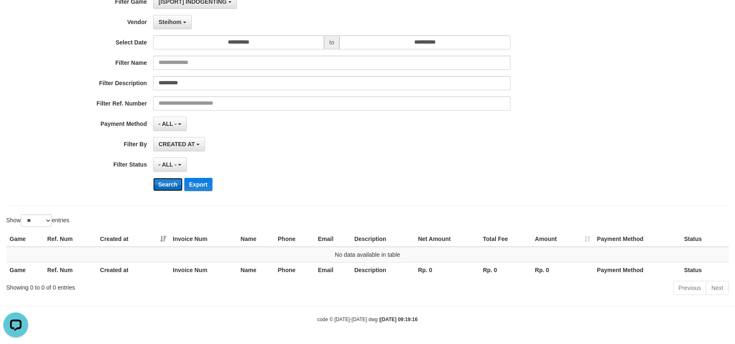
click at [167, 181] on button "Search" at bounding box center [167, 184] width 29 height 13
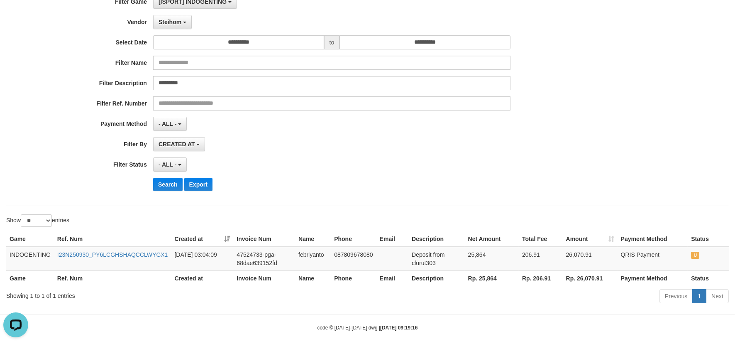
click at [284, 164] on div "- ALL - SELECT ALL - ALL - SELECT STATUS PENDING/UNPAID PAID CANCELED EXPIRED" at bounding box center [331, 164] width 357 height 14
click at [466, 172] on div "**********" at bounding box center [306, 96] width 613 height 203
click at [15, 323] on icon "Open LiveChat chat widget" at bounding box center [16, 323] width 8 height 5
click at [490, 171] on div "- ALL - SELECT ALL - ALL - SELECT STATUS PENDING/UNPAID PAID CANCELED EXPIRED" at bounding box center [331, 164] width 357 height 14
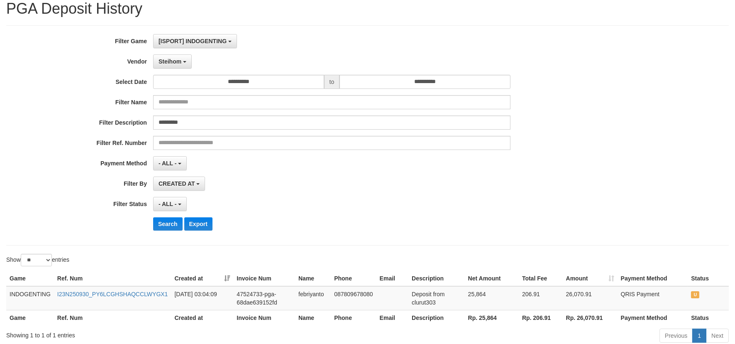
scroll to position [46, 0]
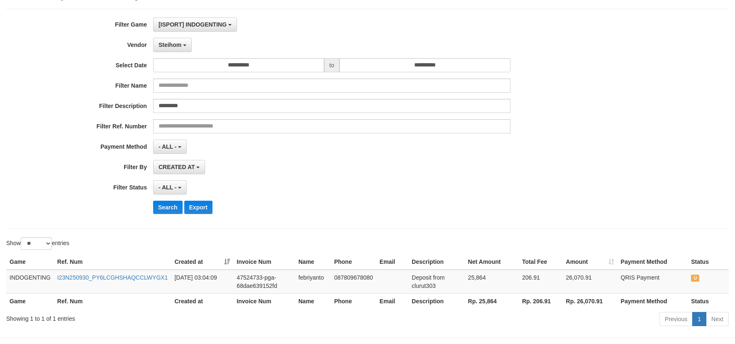
click at [557, 185] on div "**********" at bounding box center [306, 187] width 613 height 14
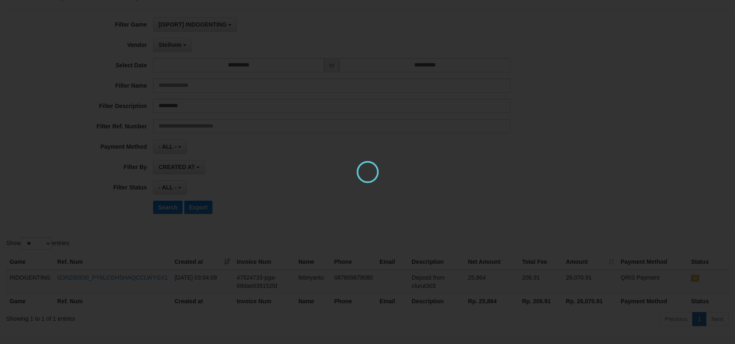
scroll to position [0, 0]
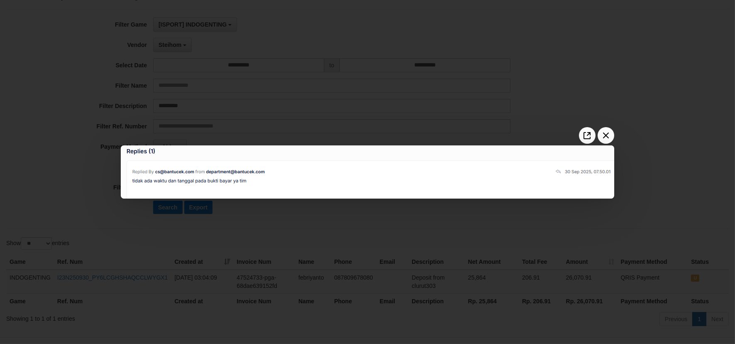
click at [285, 203] on div at bounding box center [367, 172] width 735 height 344
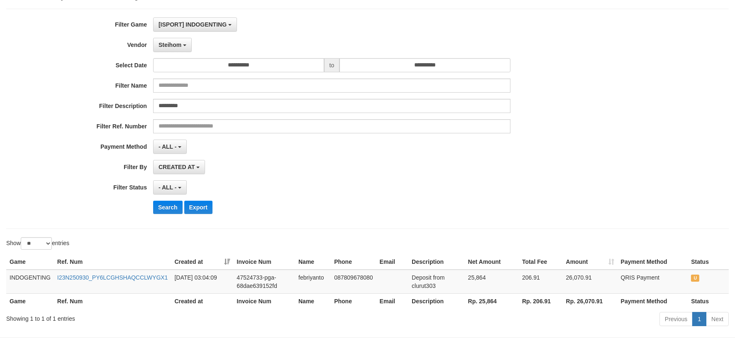
click at [381, 176] on div "**********" at bounding box center [306, 118] width 613 height 203
drag, startPoint x: 461, startPoint y: 182, endPoint x: 451, endPoint y: 182, distance: 10.0
click at [461, 182] on div "- ALL - SELECT ALL - ALL - SELECT STATUS PENDING/UNPAID PAID CANCELED EXPIRED" at bounding box center [331, 187] width 357 height 14
click at [447, 189] on div "- ALL - SELECT ALL - ALL - SELECT STATUS PENDING/UNPAID PAID CANCELED EXPIRED" at bounding box center [331, 187] width 357 height 14
drag, startPoint x: 509, startPoint y: 172, endPoint x: 338, endPoint y: 172, distance: 170.2
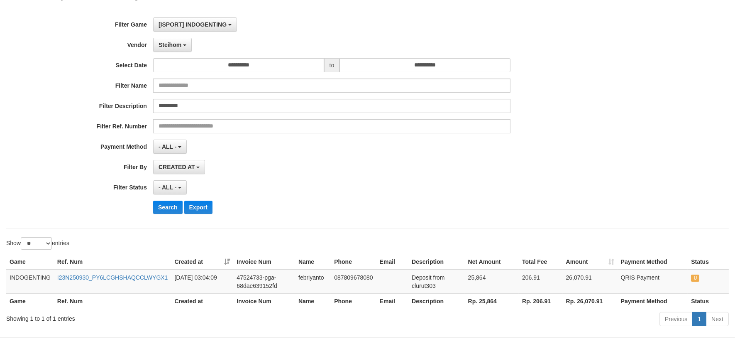
click at [509, 172] on div "CREATED AT PAID AT CREATED AT" at bounding box center [331, 167] width 357 height 14
click at [278, 186] on div "- ALL - SELECT ALL - ALL - SELECT STATUS PENDING/UNPAID PAID CANCELED EXPIRED" at bounding box center [331, 187] width 357 height 14
click at [15, 320] on button "Open LiveChat chat widget" at bounding box center [15, 324] width 25 height 25
